Goal: Information Seeking & Learning: Understand process/instructions

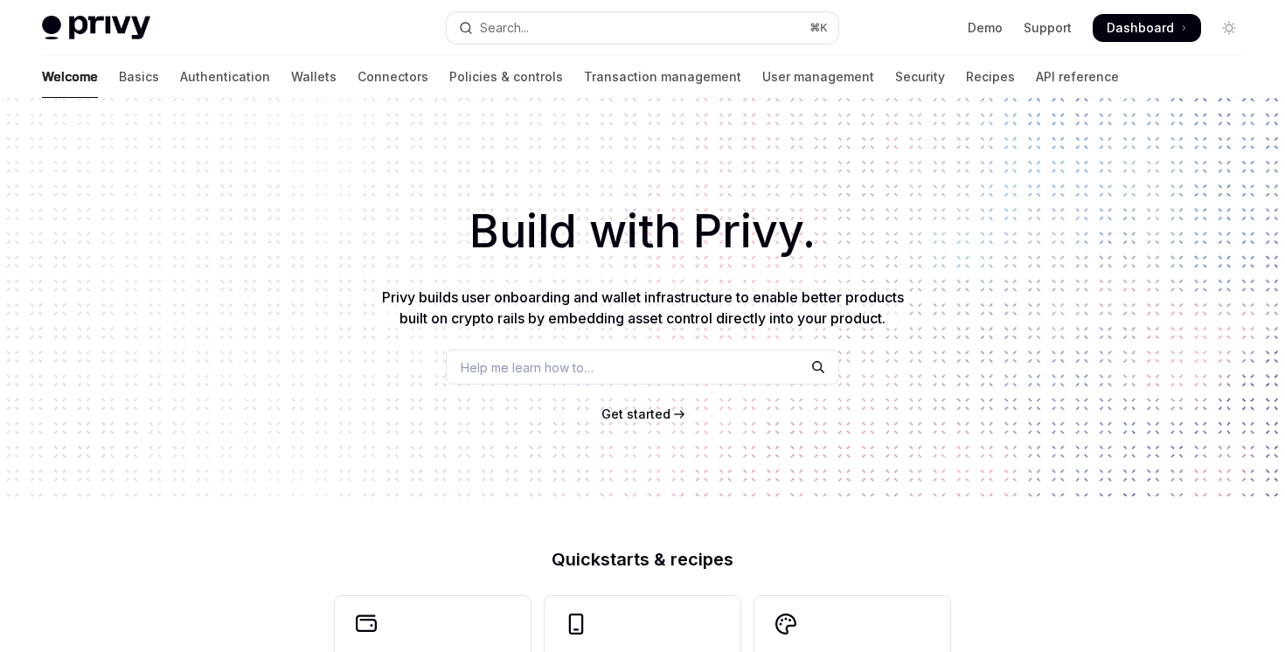
click at [661, 24] on button "Search... ⌘ K" at bounding box center [642, 27] width 391 height 31
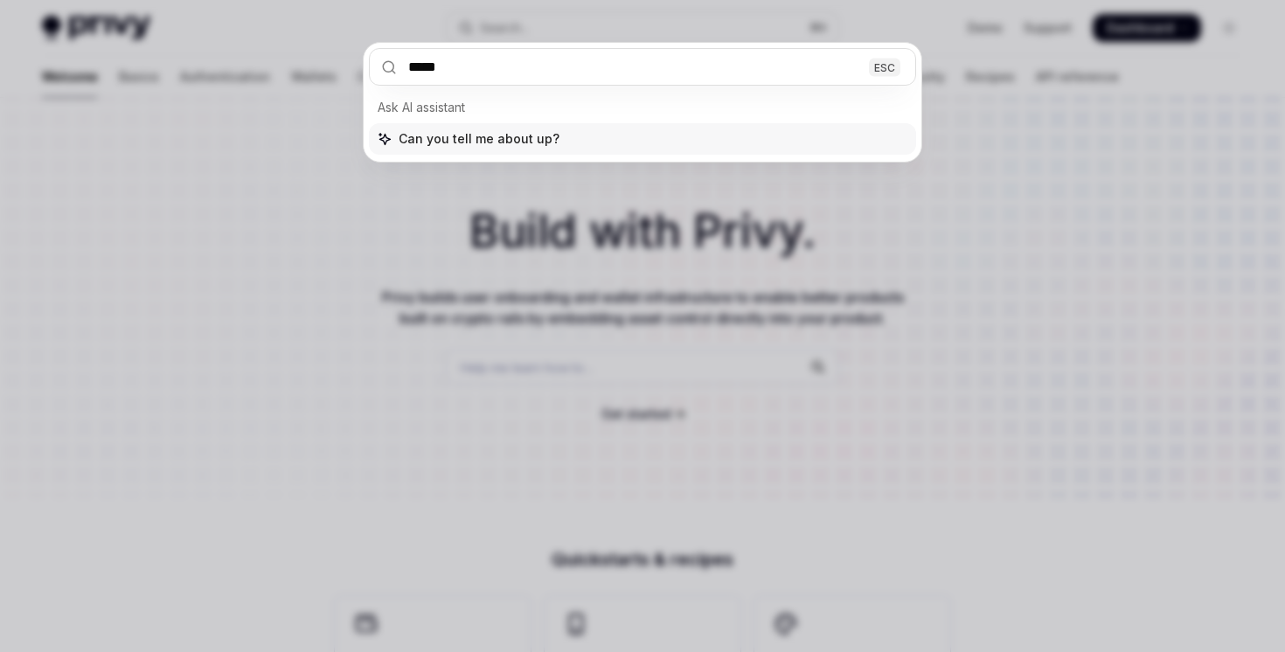
type input "******"
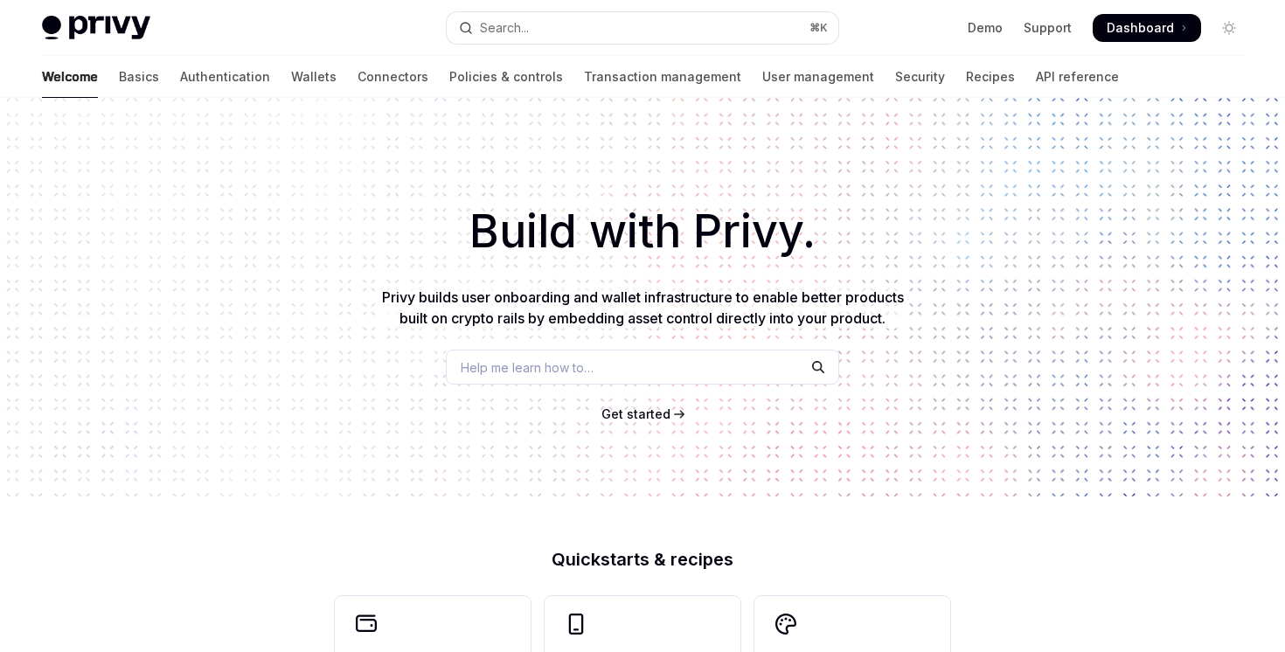
type textarea "*"
click at [639, 24] on button "Search... ⌘ K" at bounding box center [642, 27] width 391 height 31
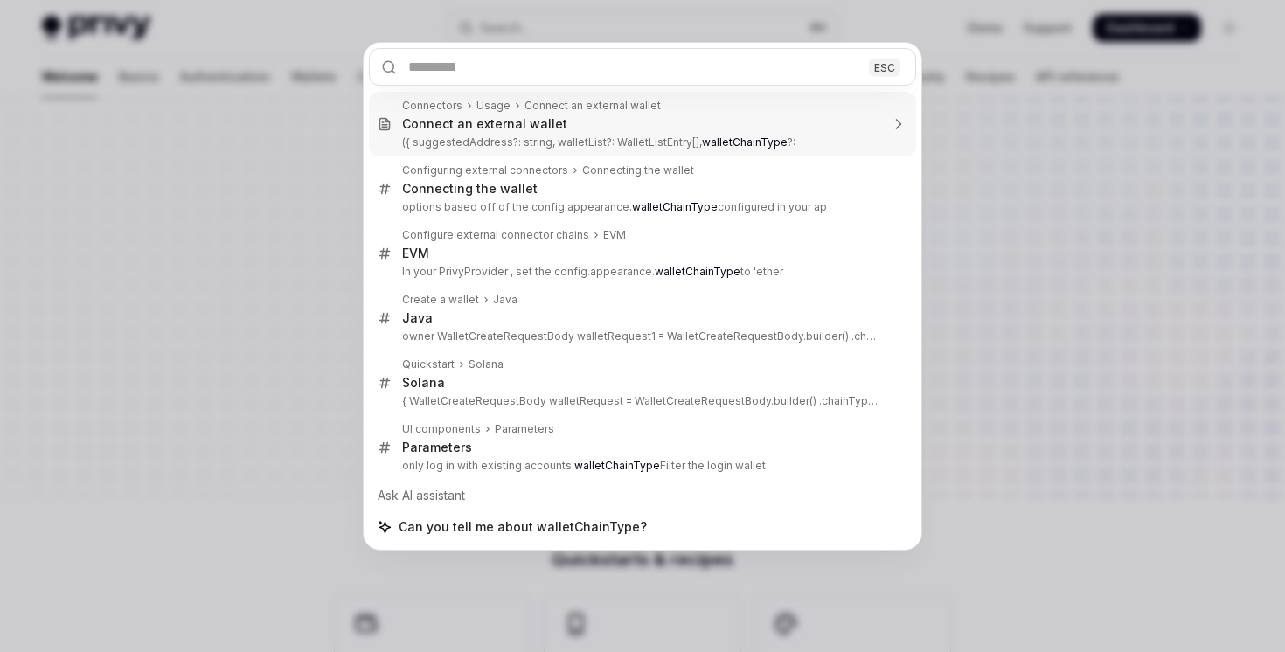
type textarea "*"
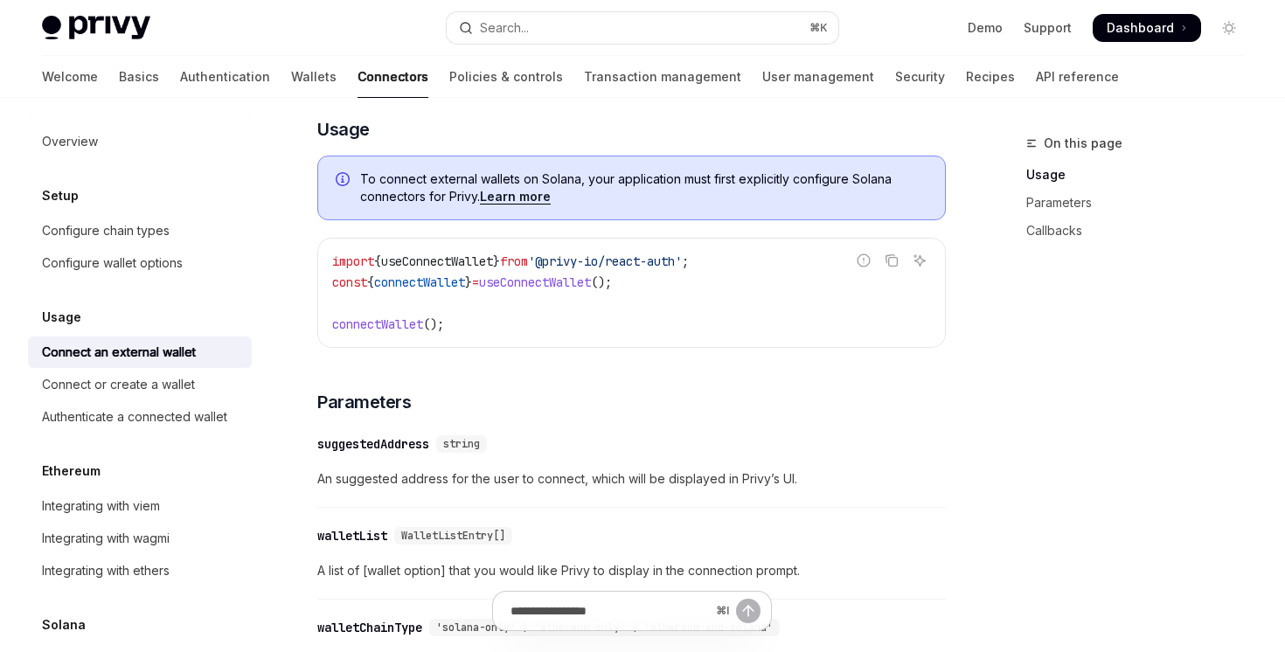
scroll to position [672, 0]
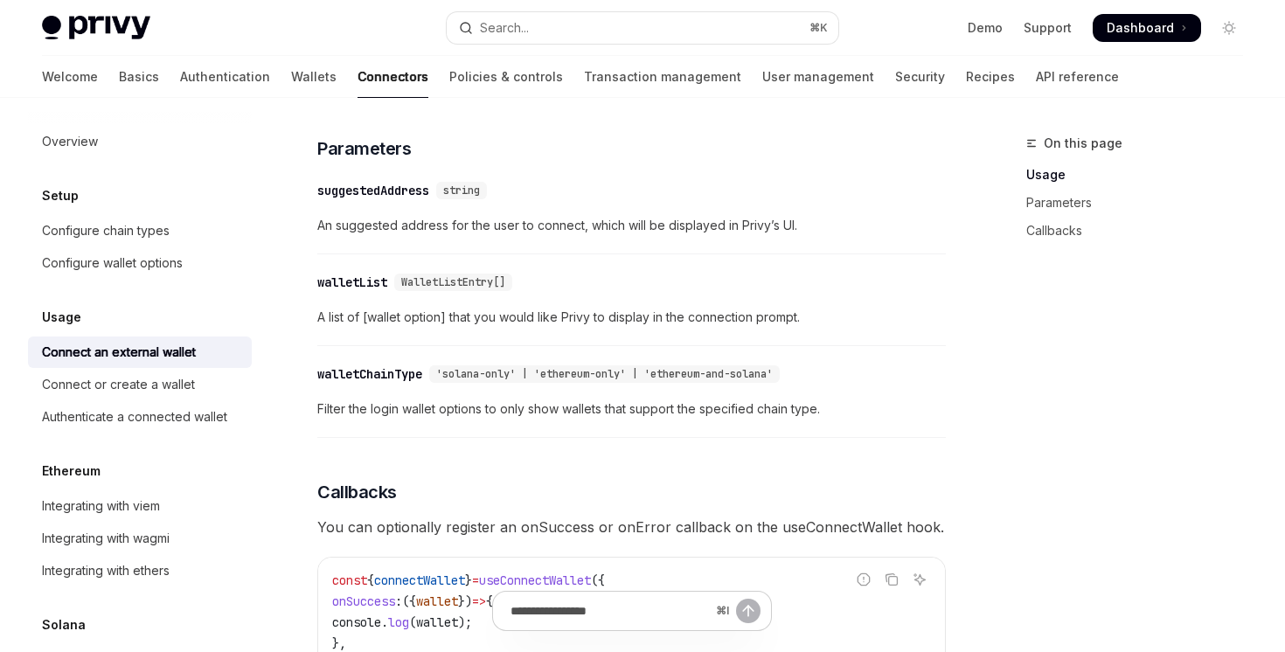
click at [568, 381] on span "'solana-only' | 'ethereum-only' | 'ethereum-and-solana'" at bounding box center [604, 374] width 337 height 14
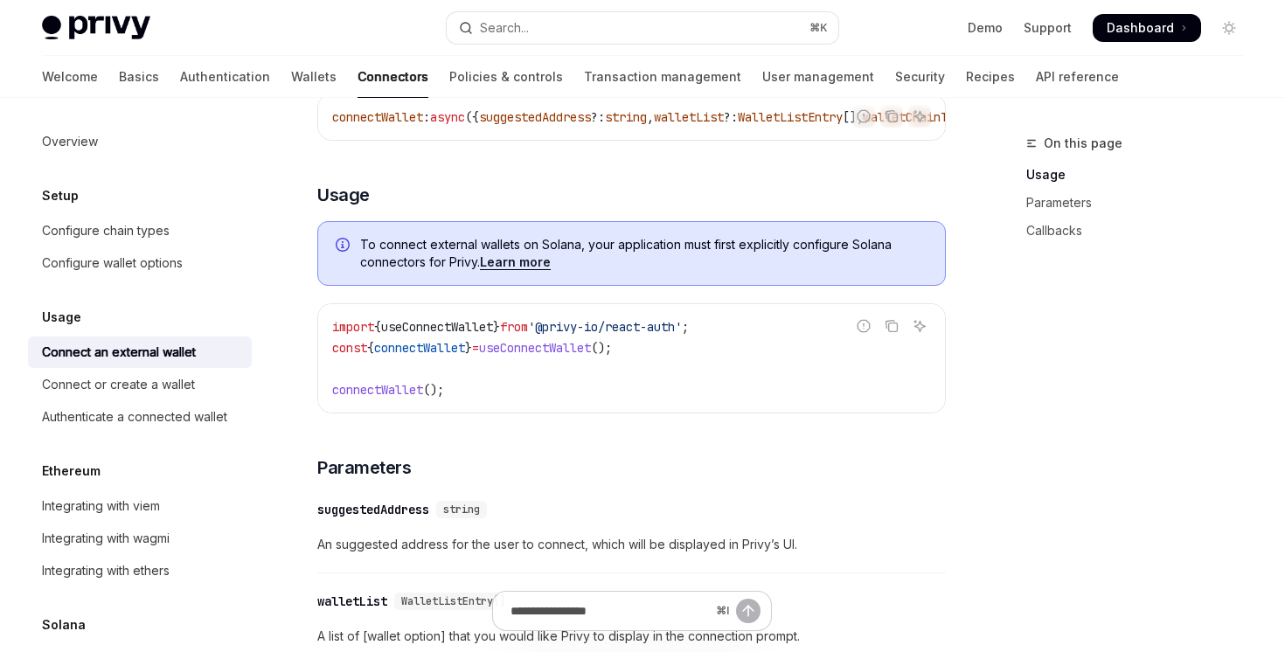
scroll to position [101, 0]
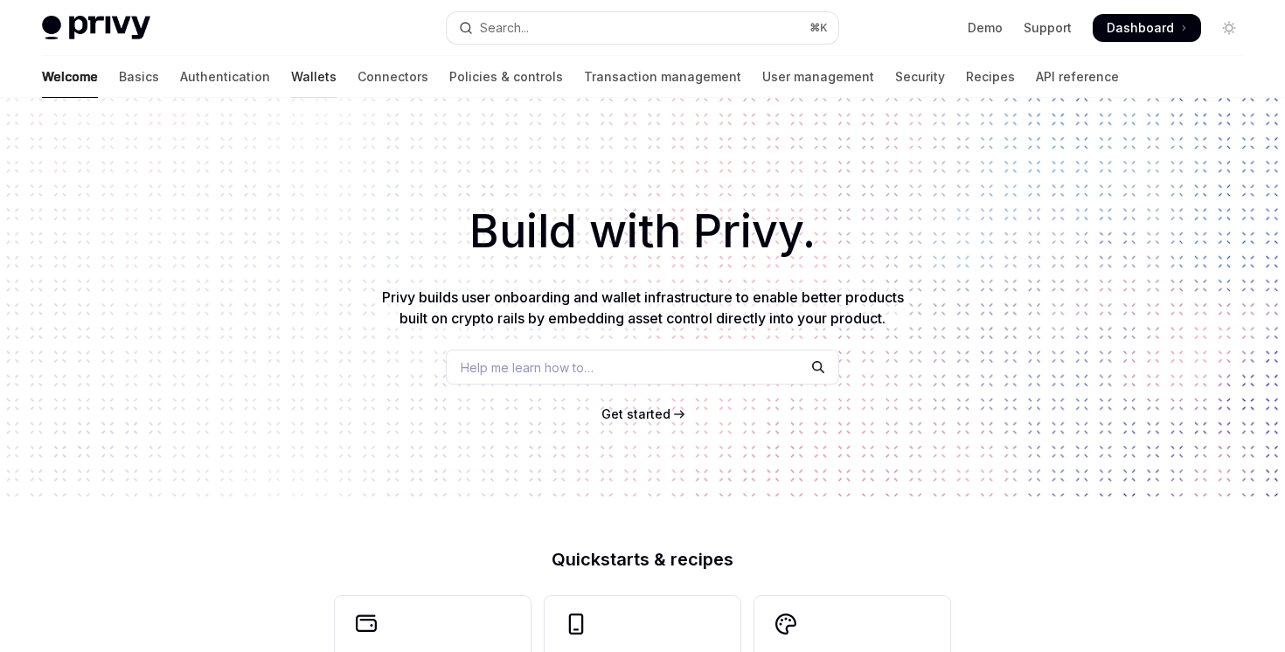
click at [291, 72] on link "Wallets" at bounding box center [313, 77] width 45 height 42
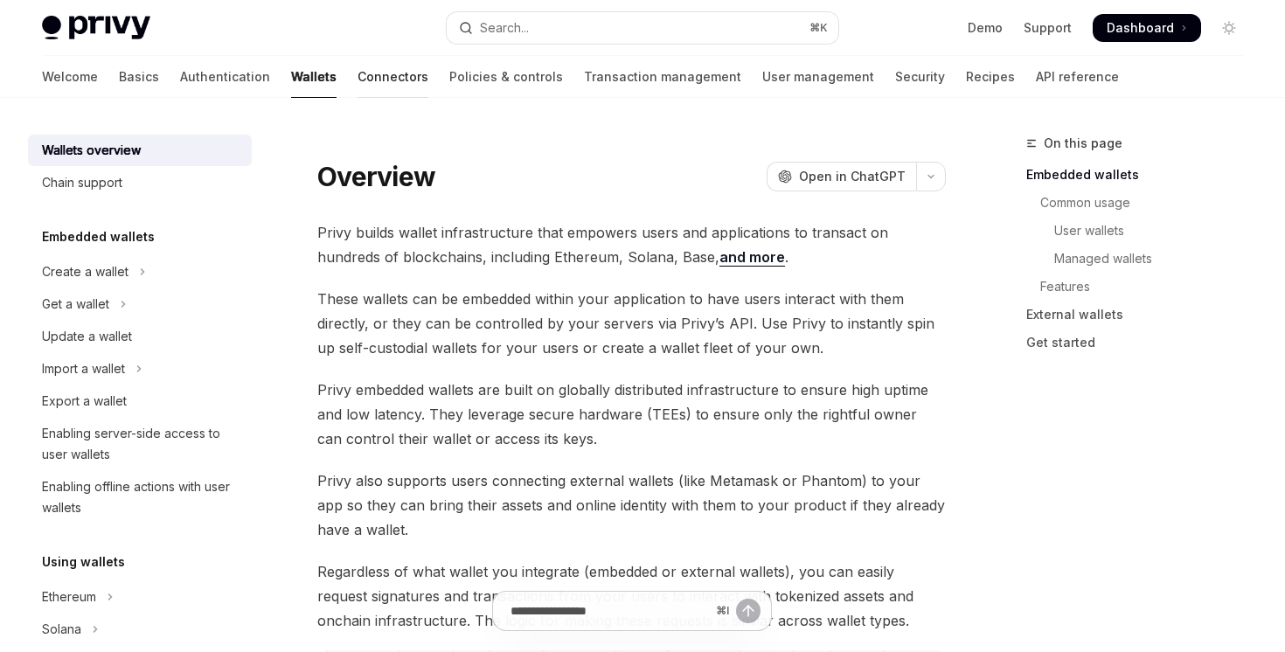
click at [358, 88] on link "Connectors" at bounding box center [393, 77] width 71 height 42
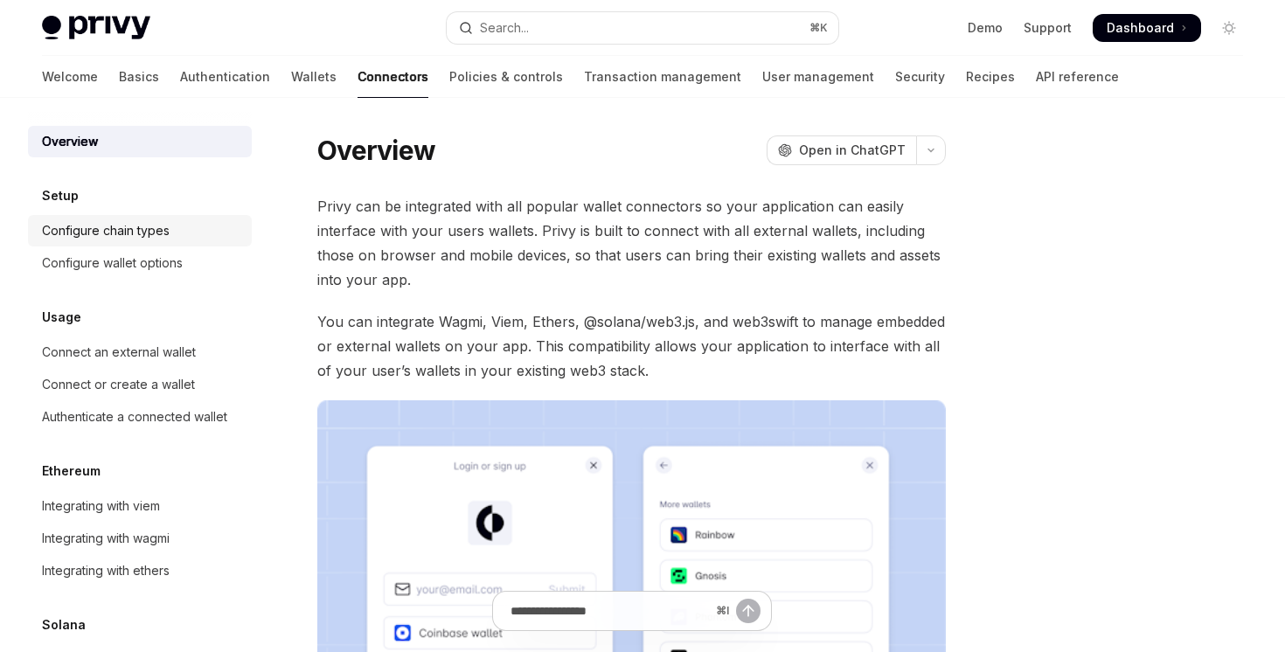
click at [146, 235] on div "Configure chain types" at bounding box center [106, 230] width 128 height 21
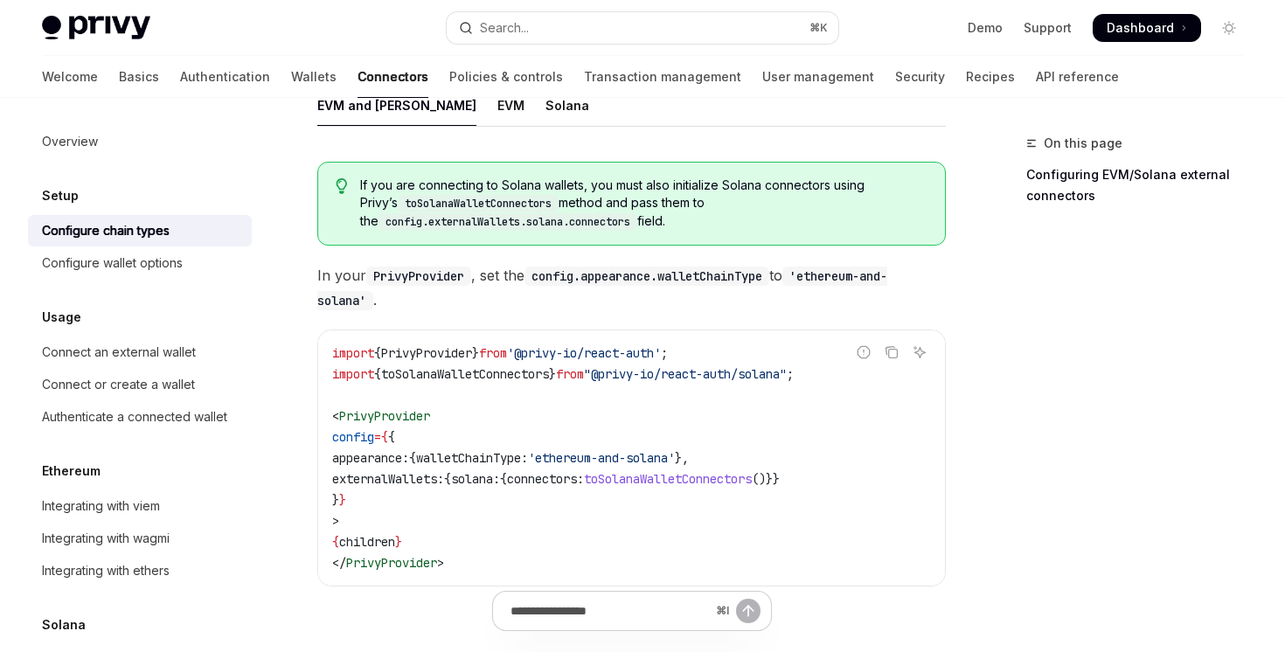
scroll to position [289, 0]
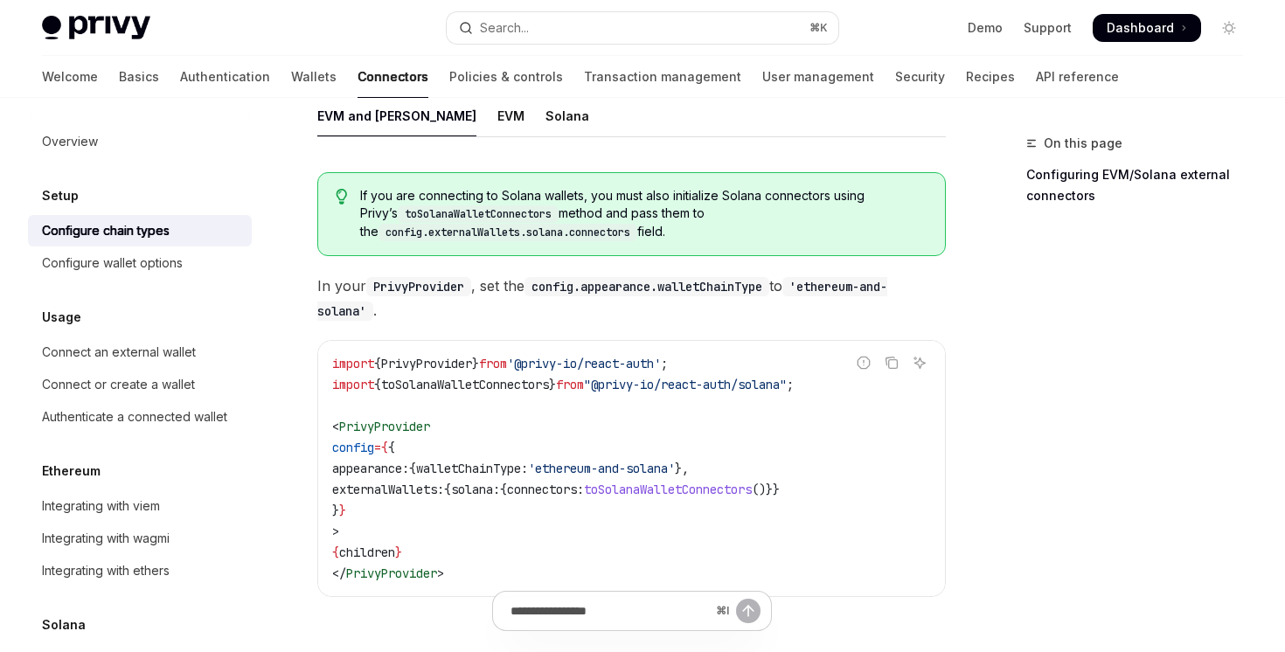
click at [455, 105] on ul "EVM and Solana EVM Solana" at bounding box center [631, 116] width 629 height 42
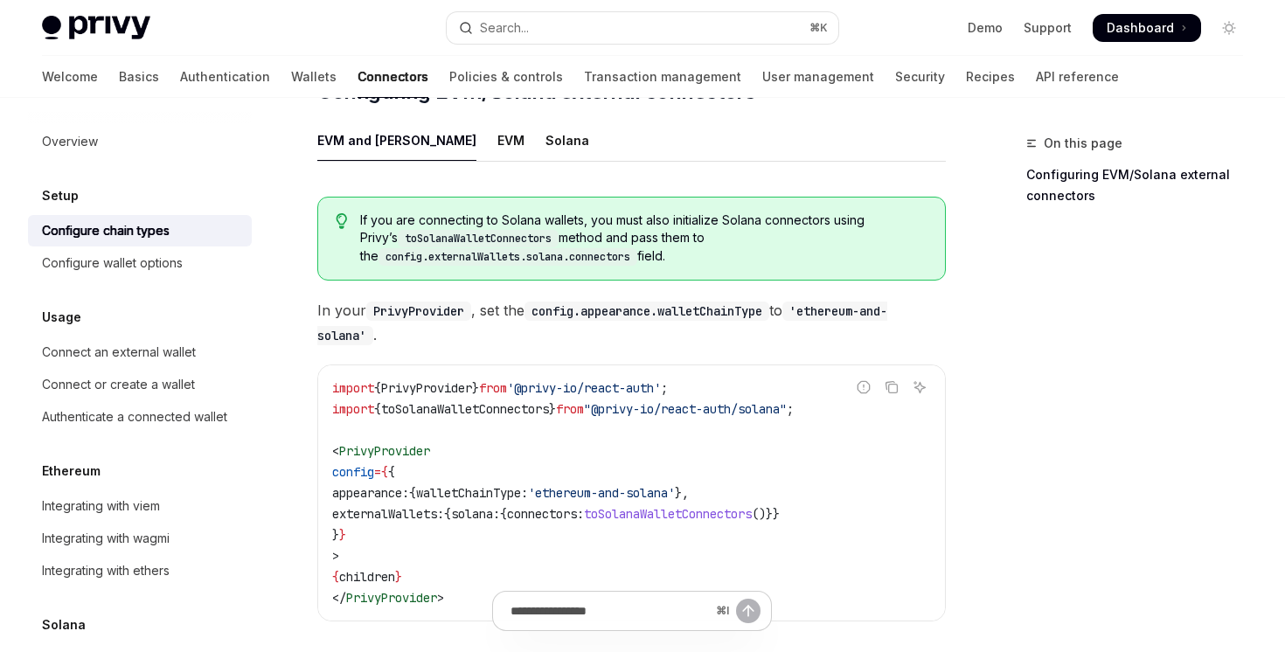
scroll to position [253, 0]
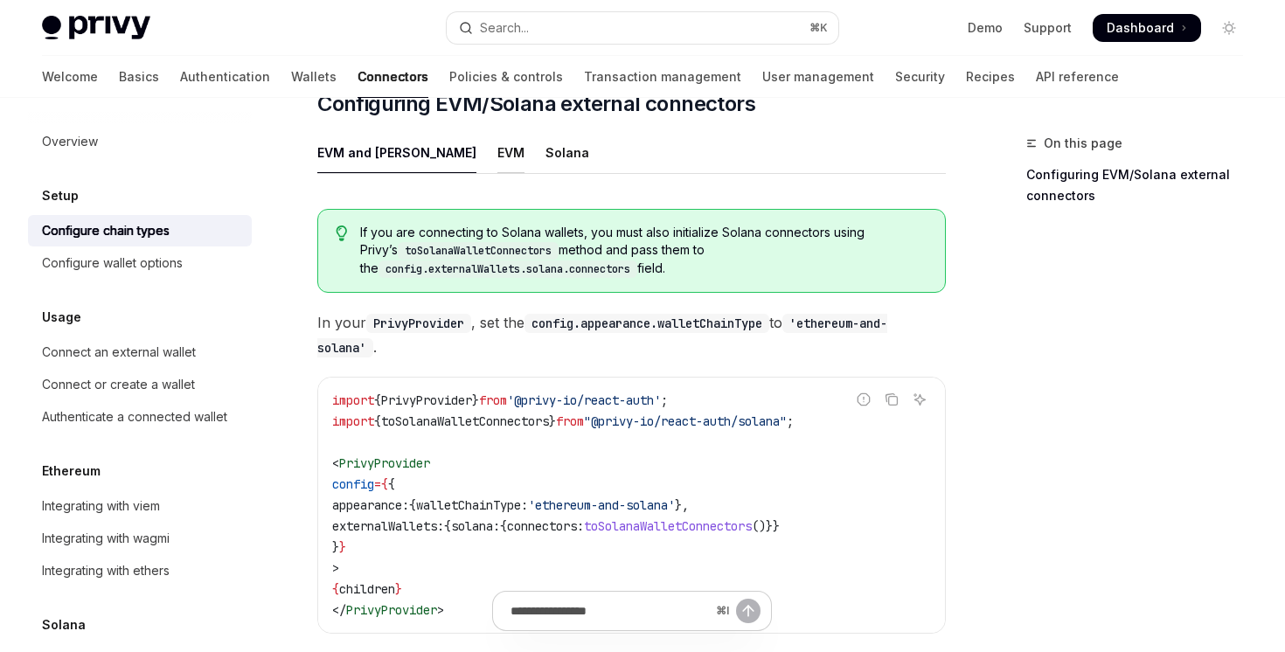
click at [498, 132] on div "EVM" at bounding box center [511, 152] width 27 height 41
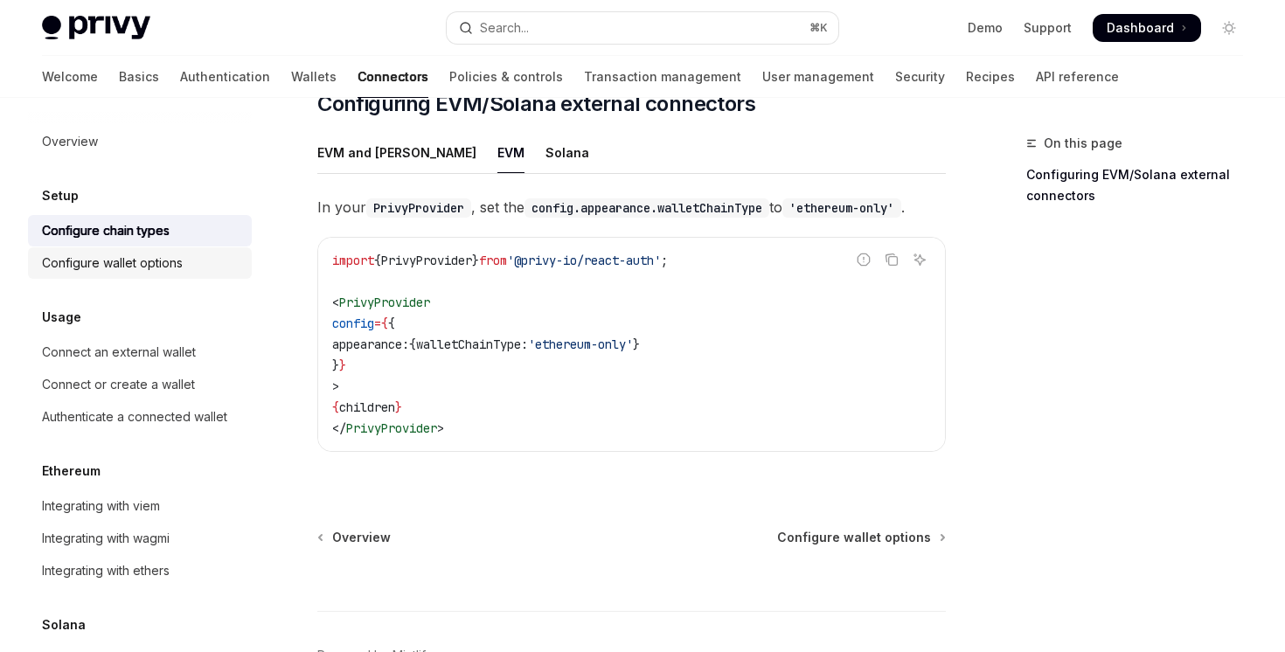
click at [192, 258] on div "Configure wallet options" at bounding box center [141, 263] width 199 height 21
type textarea "*"
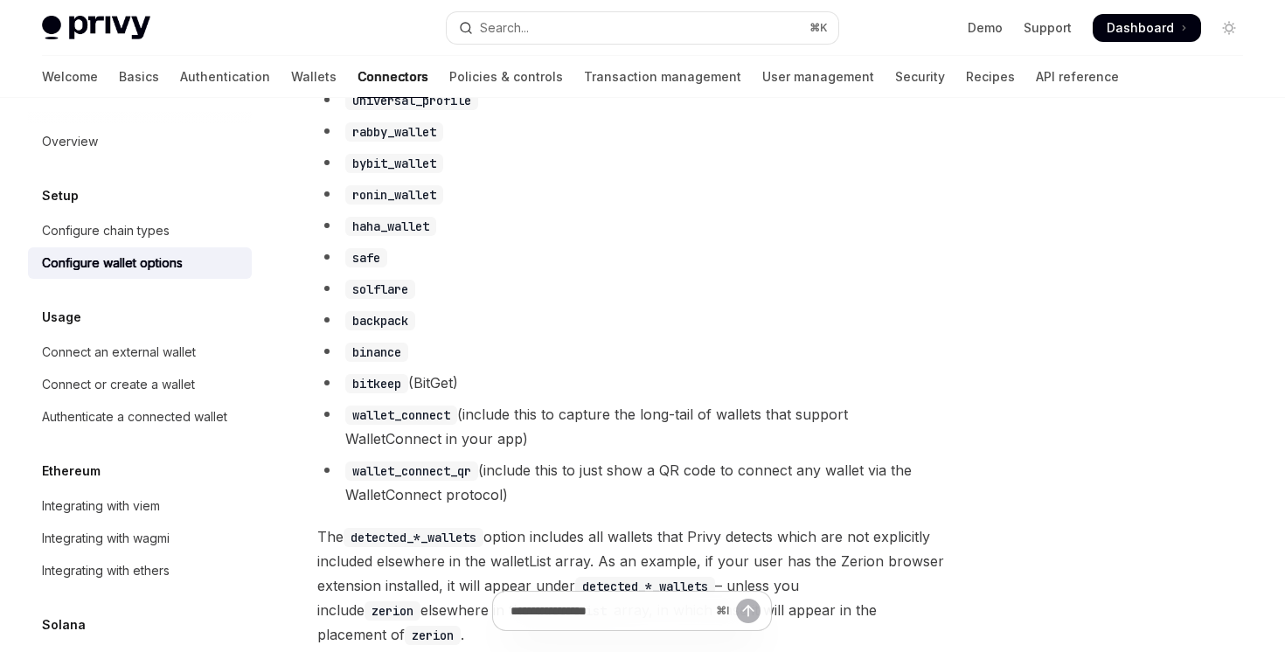
scroll to position [1464, 0]
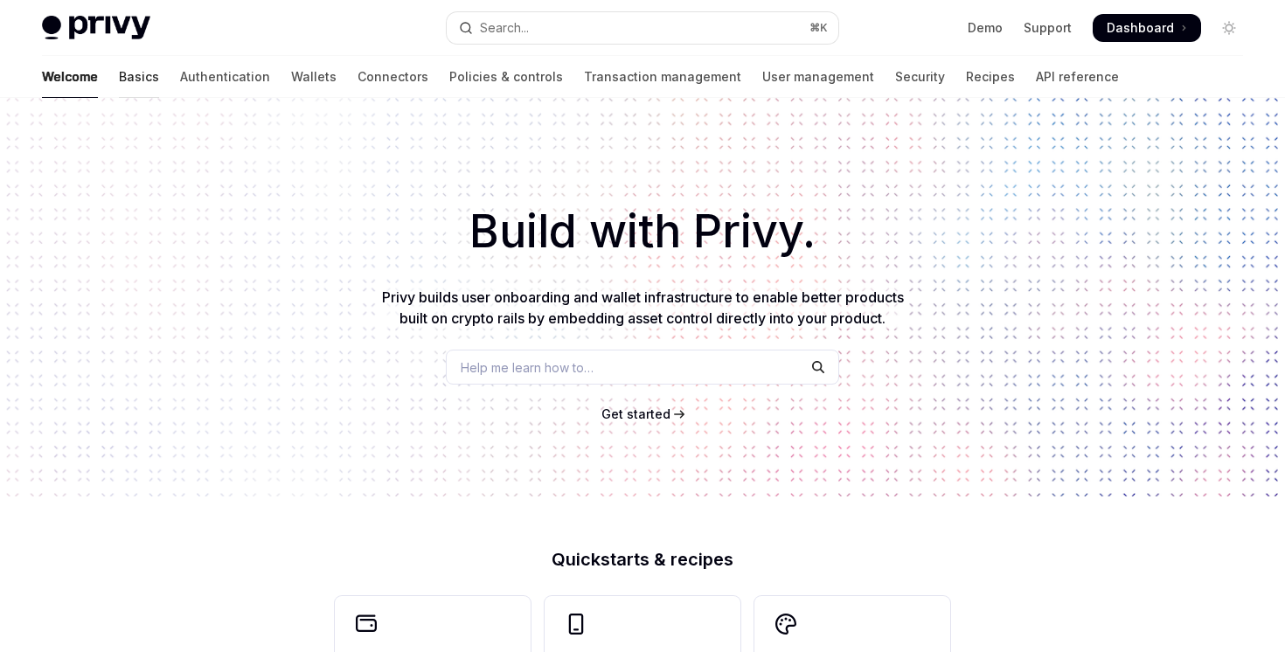
click at [119, 78] on link "Basics" at bounding box center [139, 77] width 40 height 42
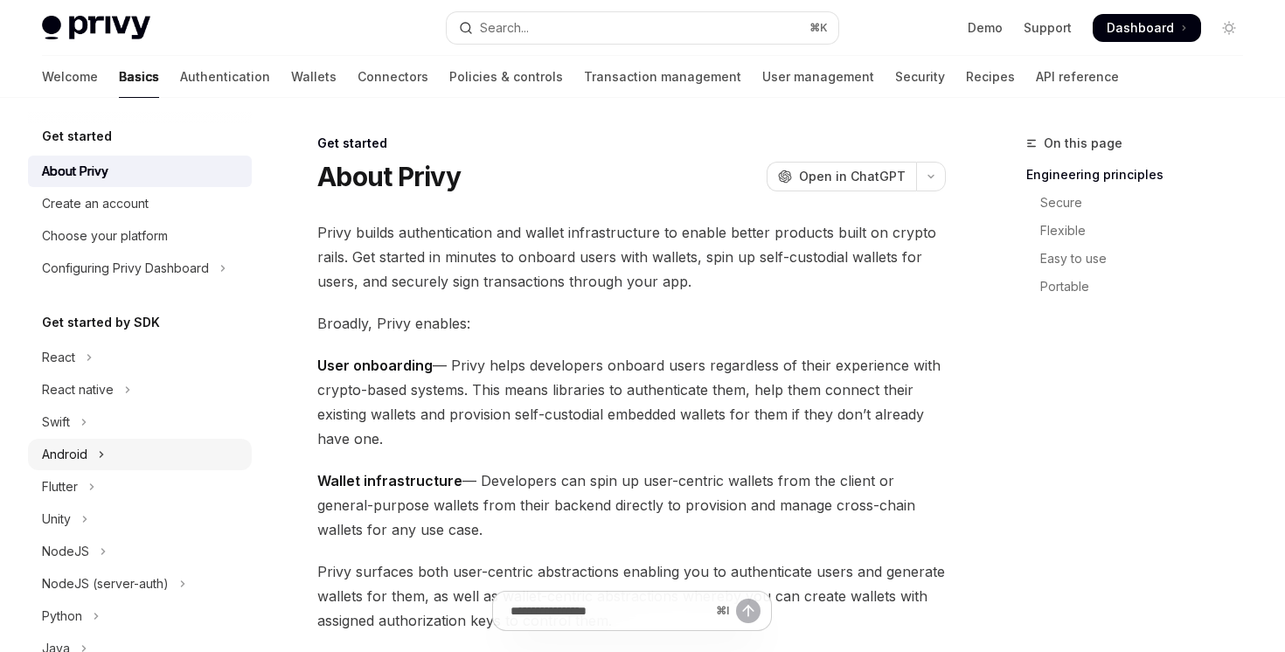
scroll to position [355, 0]
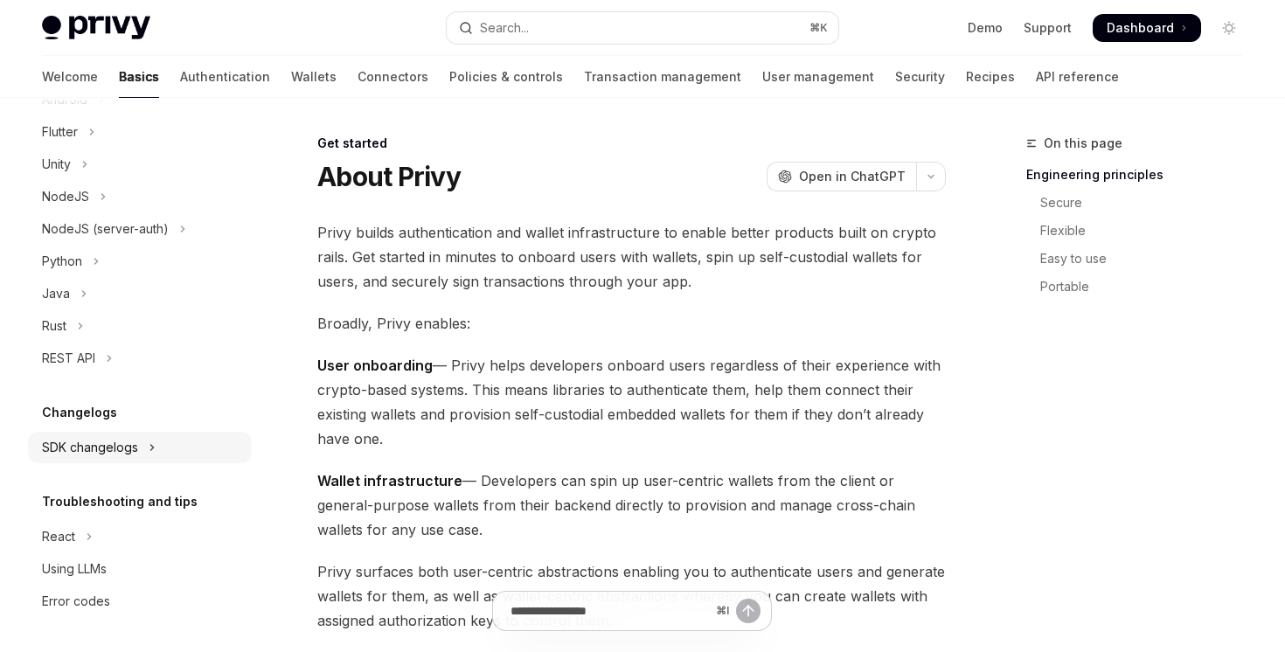
click at [85, 450] on div "SDK changelogs" at bounding box center [90, 447] width 96 height 21
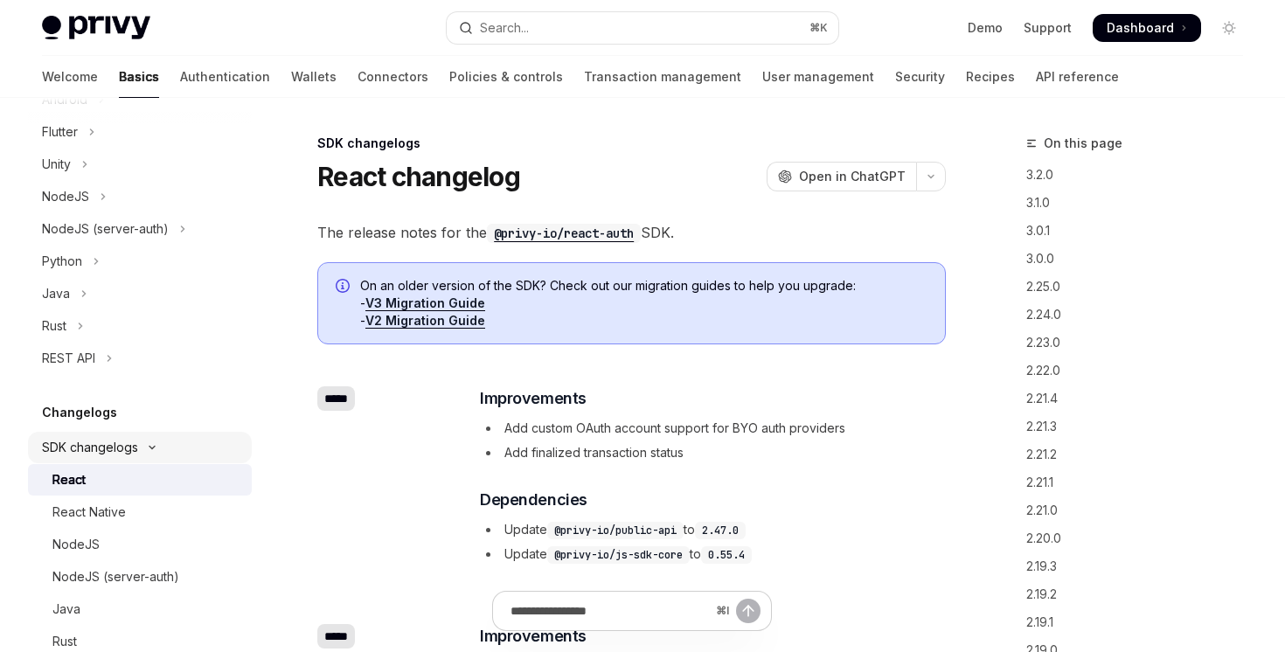
type textarea "*"
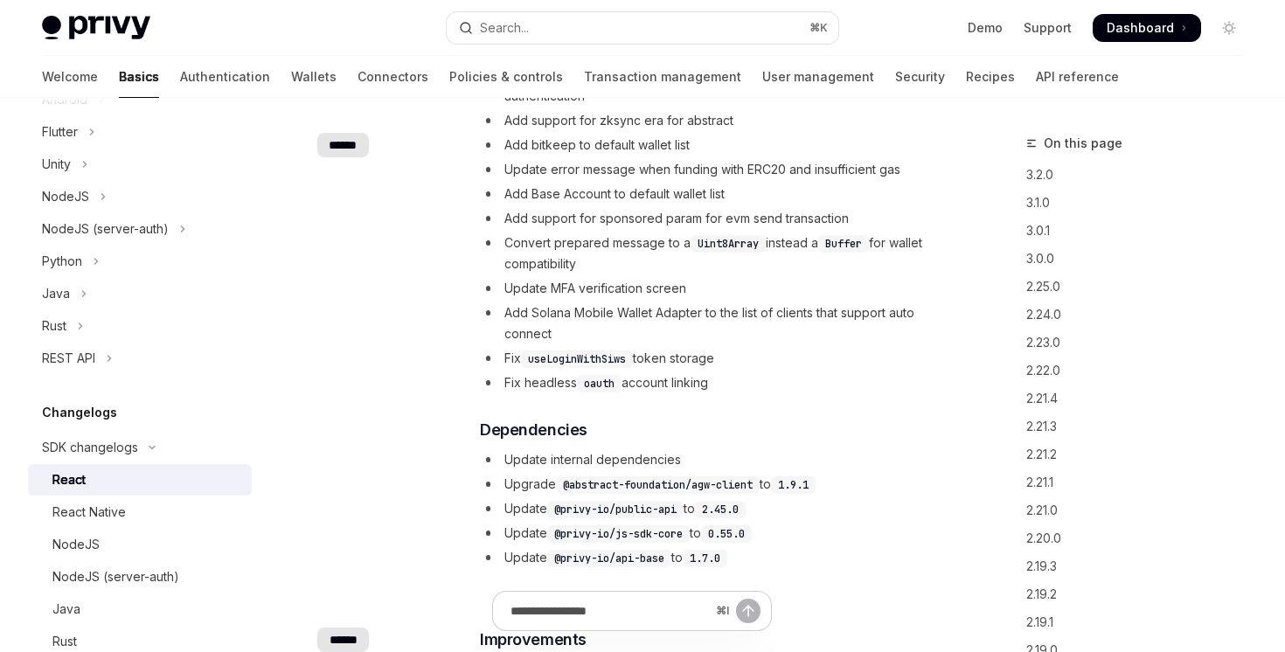
scroll to position [2680, 0]
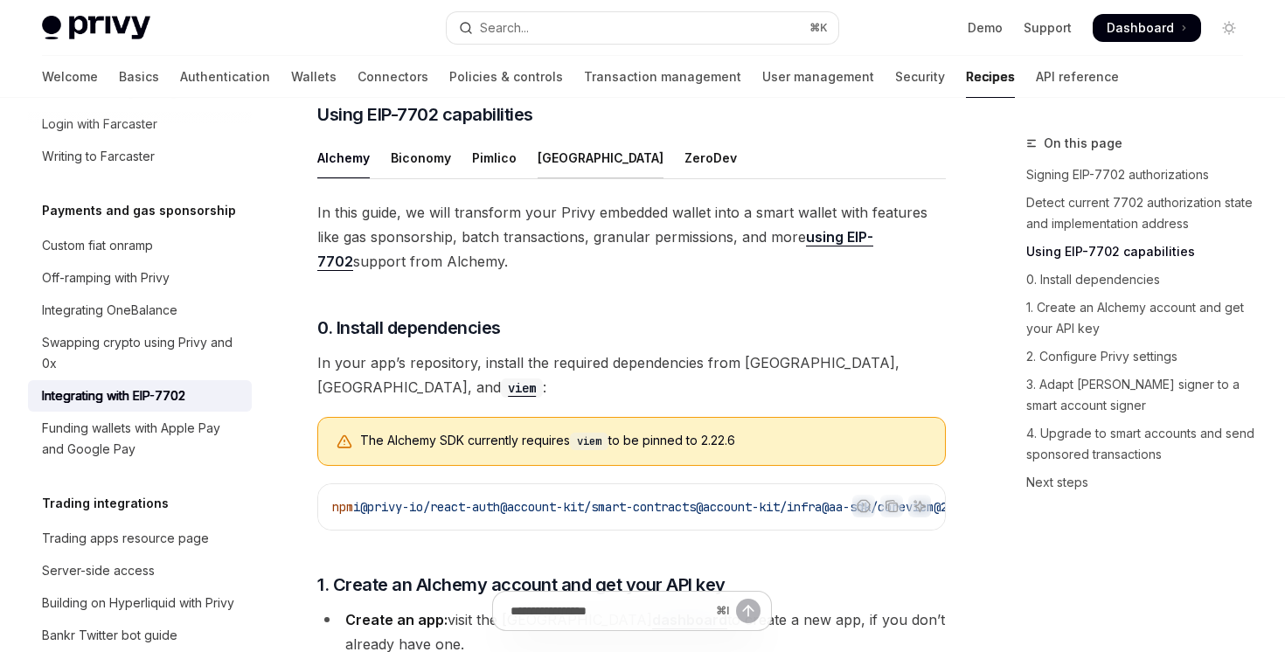
click at [543, 178] on div "[GEOGRAPHIC_DATA]" at bounding box center [601, 157] width 126 height 41
type textarea "*"
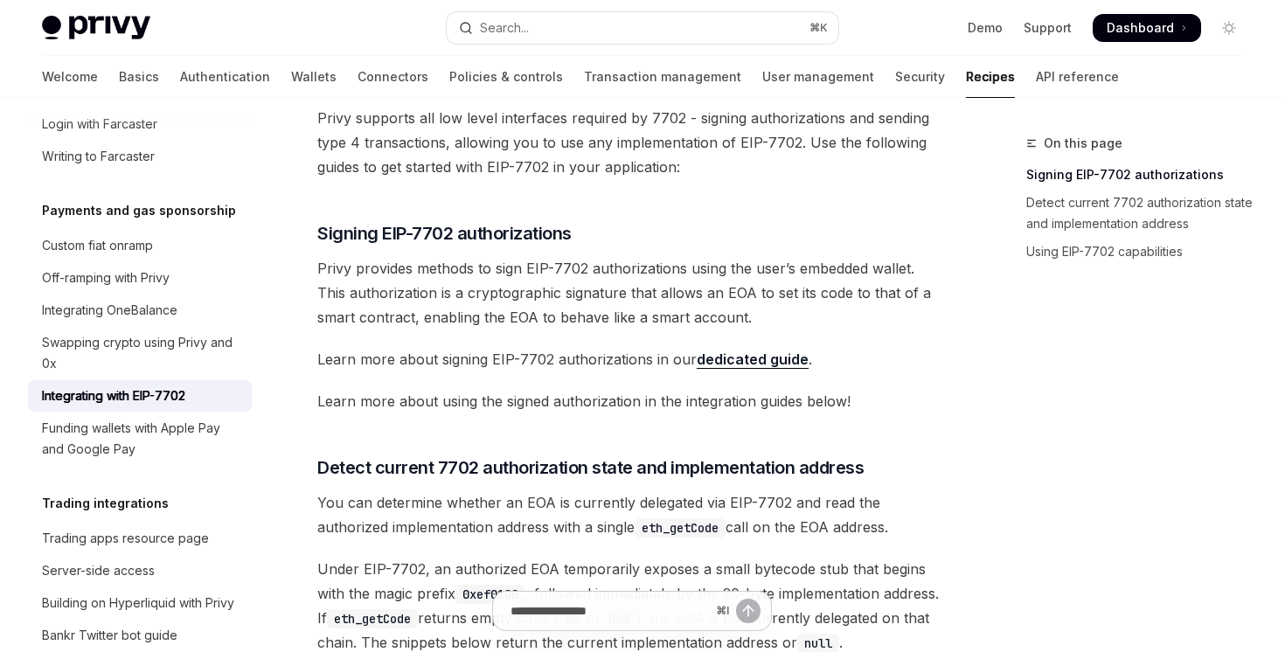
scroll to position [284, 0]
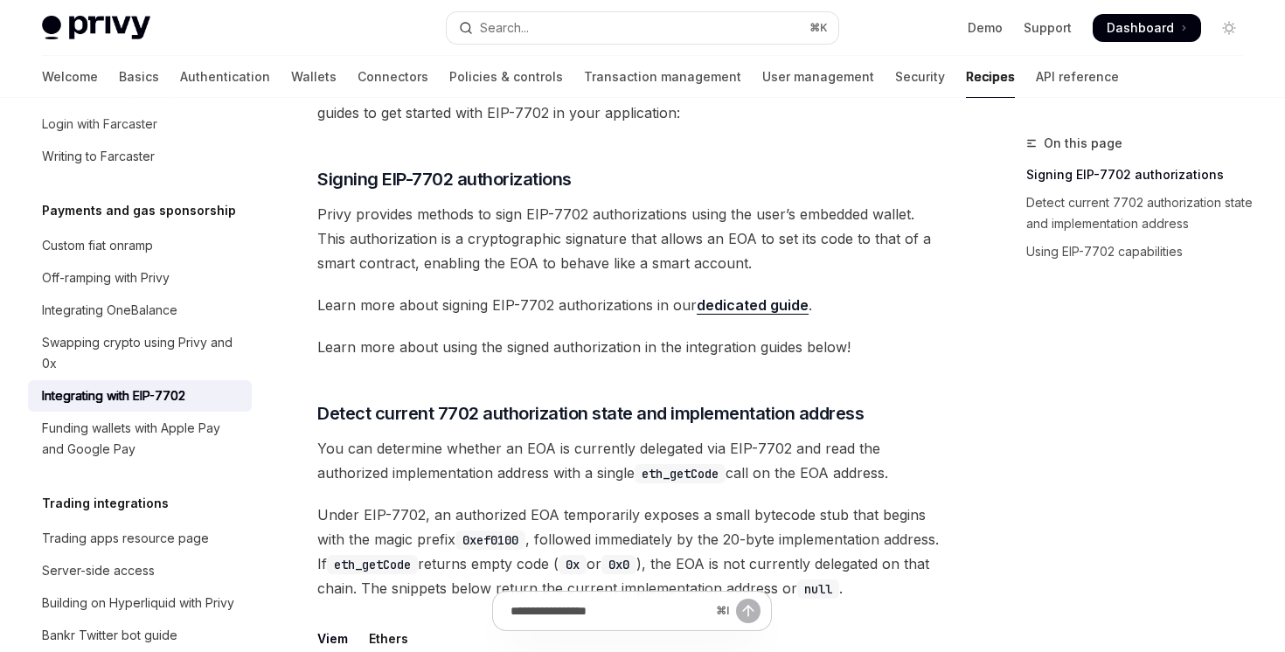
click at [749, 307] on link "dedicated guide" at bounding box center [753, 305] width 112 height 18
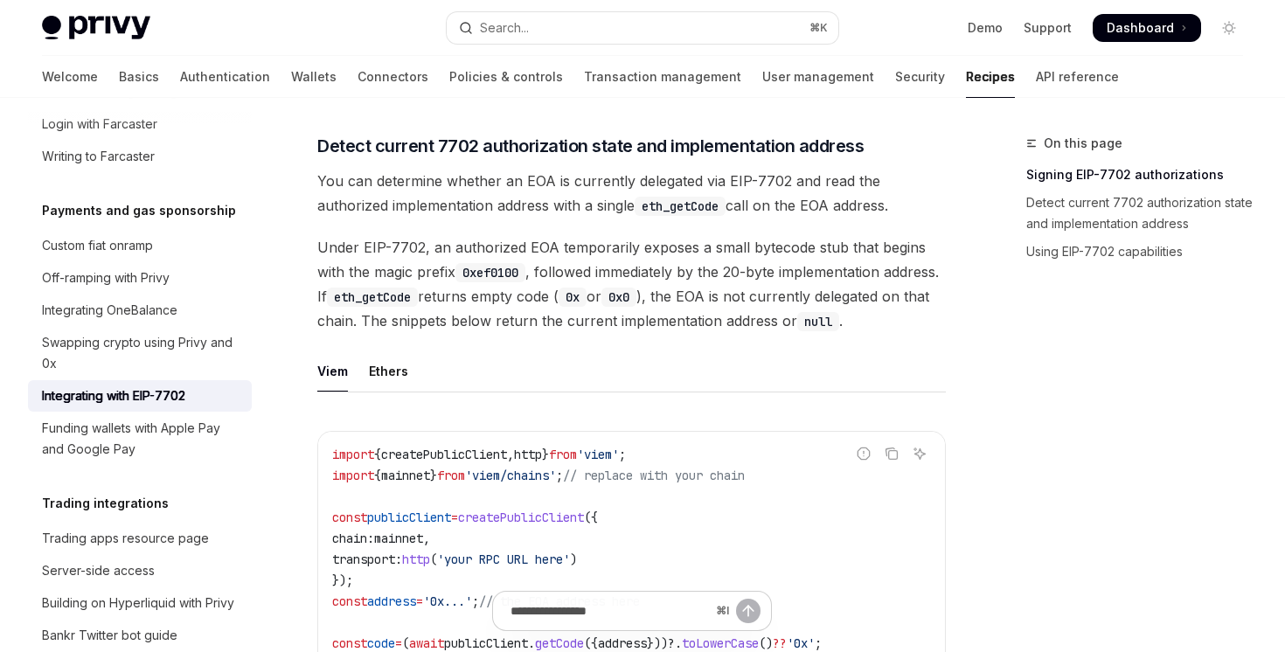
scroll to position [476, 0]
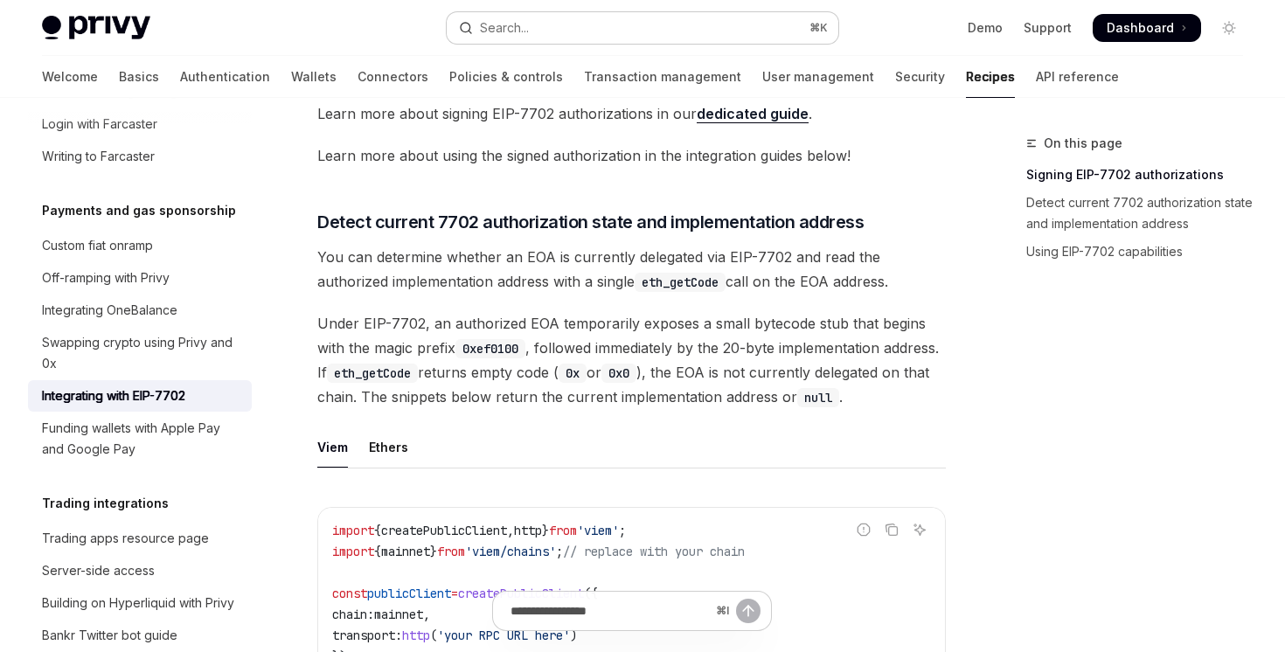
click at [653, 38] on button "Search... ⌘ K" at bounding box center [642, 27] width 391 height 31
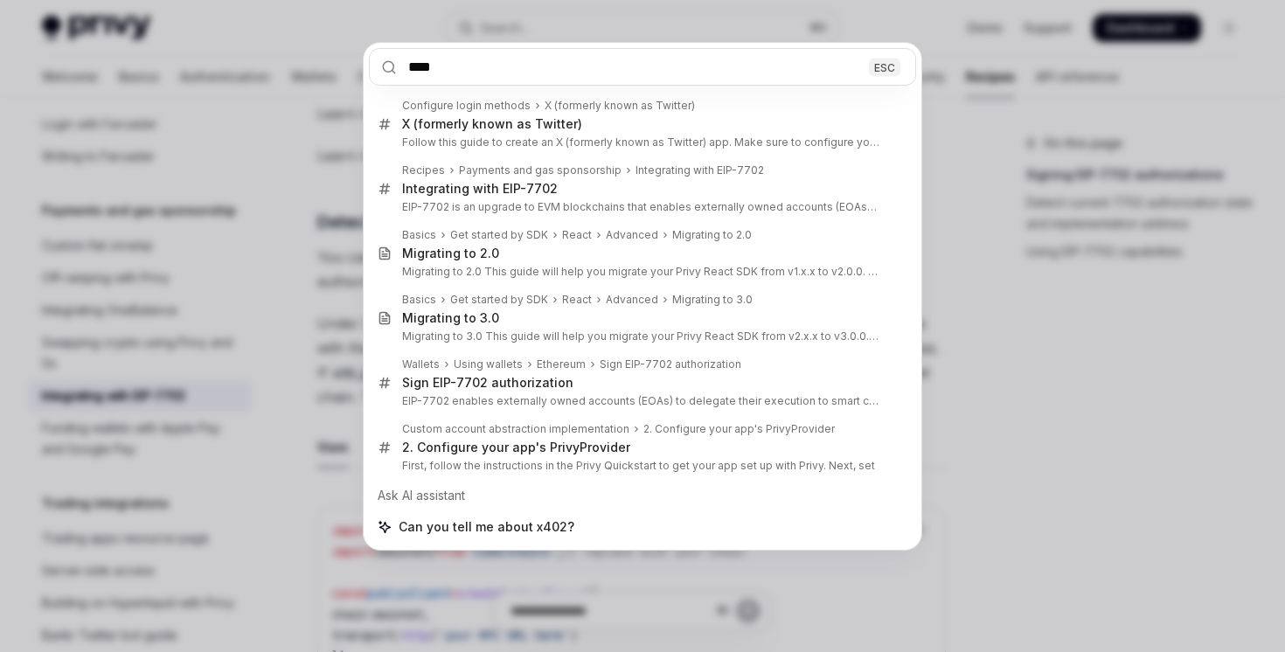
type input "****"
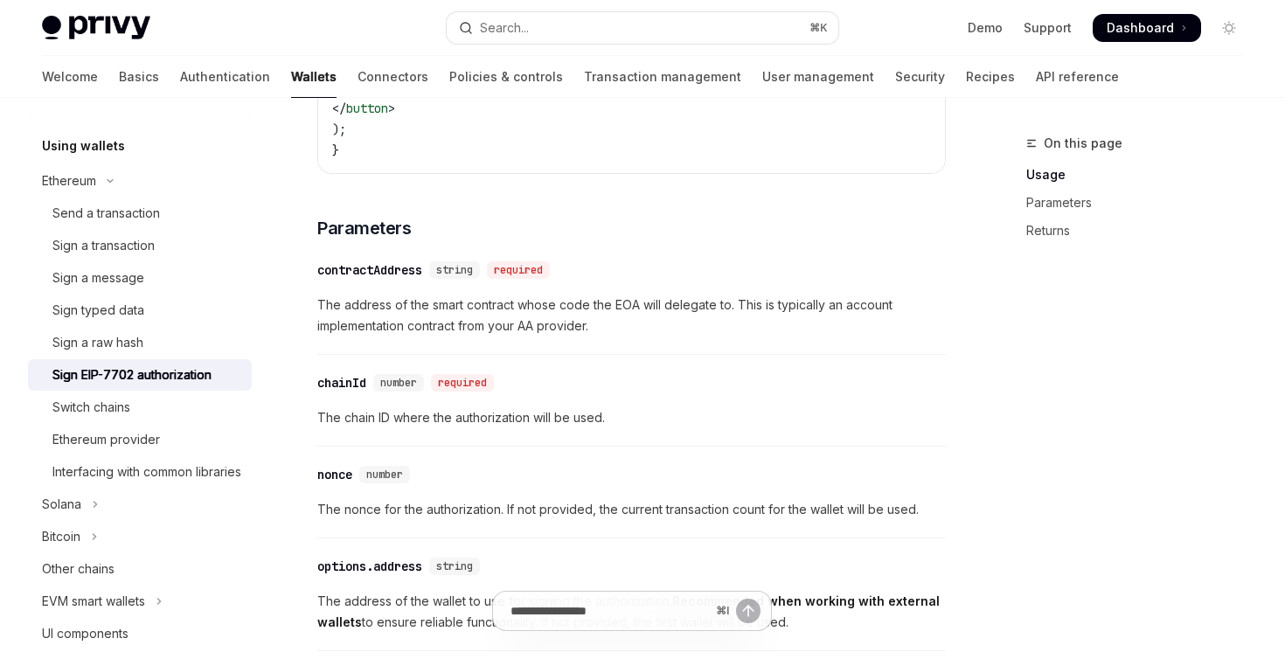
scroll to position [1631, 0]
